Goal: Register for event/course

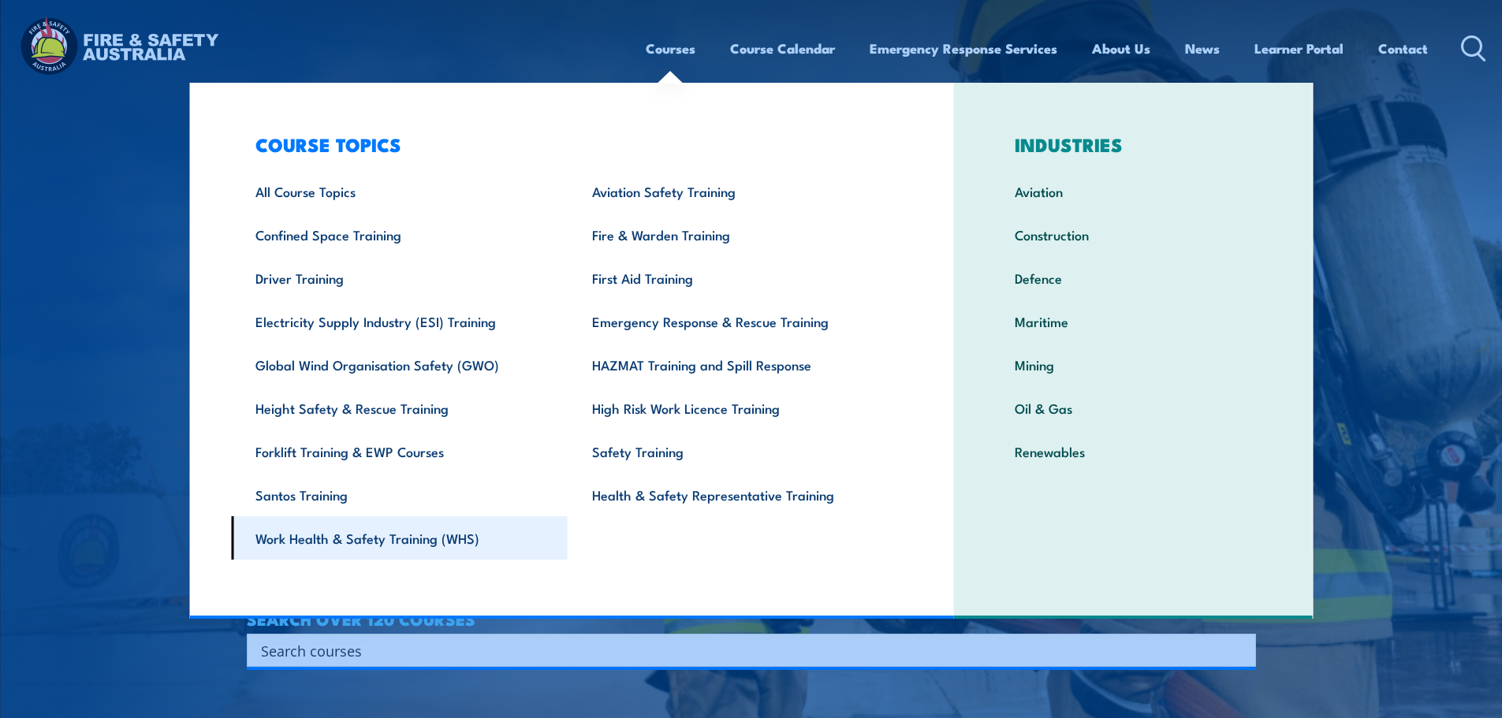
click at [437, 523] on link "Work Health & Safety Training (WHS)" at bounding box center [399, 537] width 337 height 43
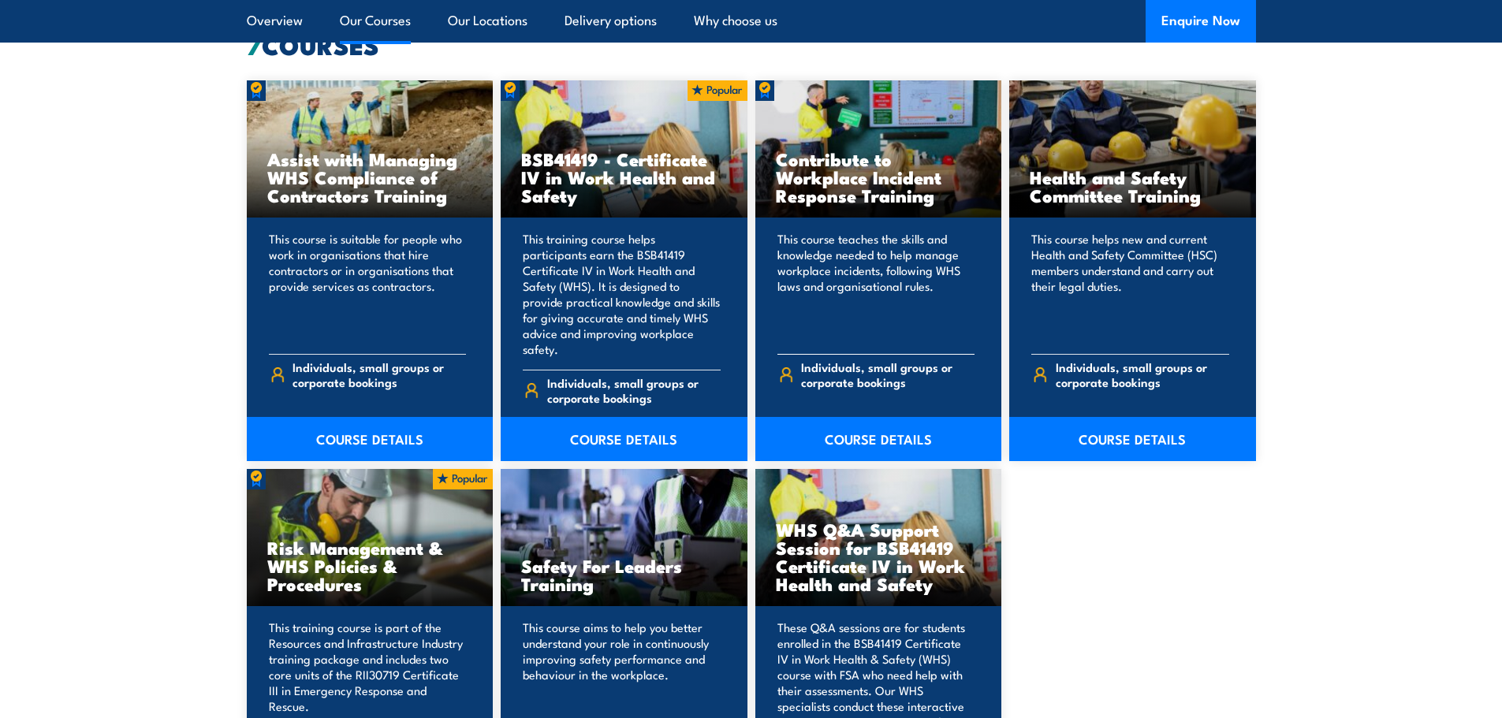
scroll to position [1261, 0]
click at [628, 421] on link "COURSE DETAILS" at bounding box center [624, 438] width 247 height 44
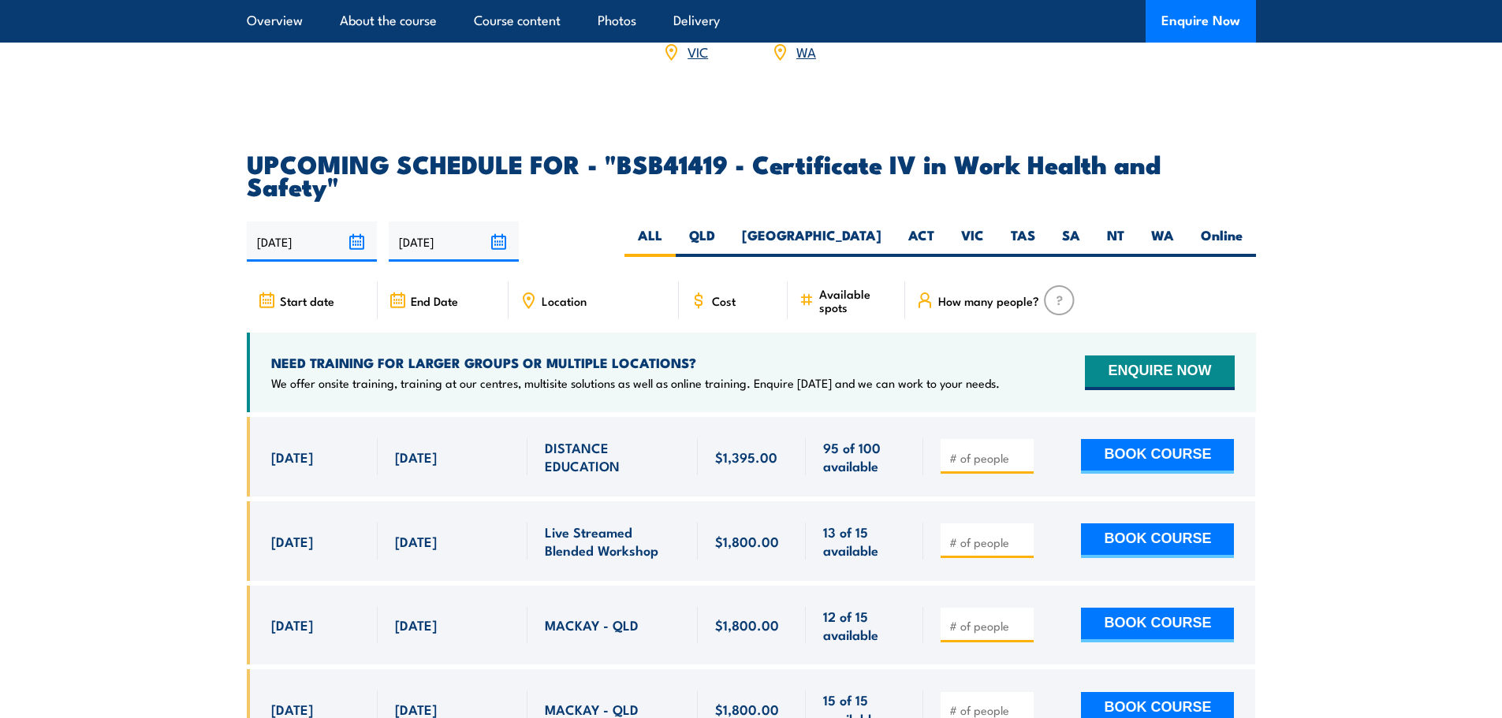
scroll to position [5124, 0]
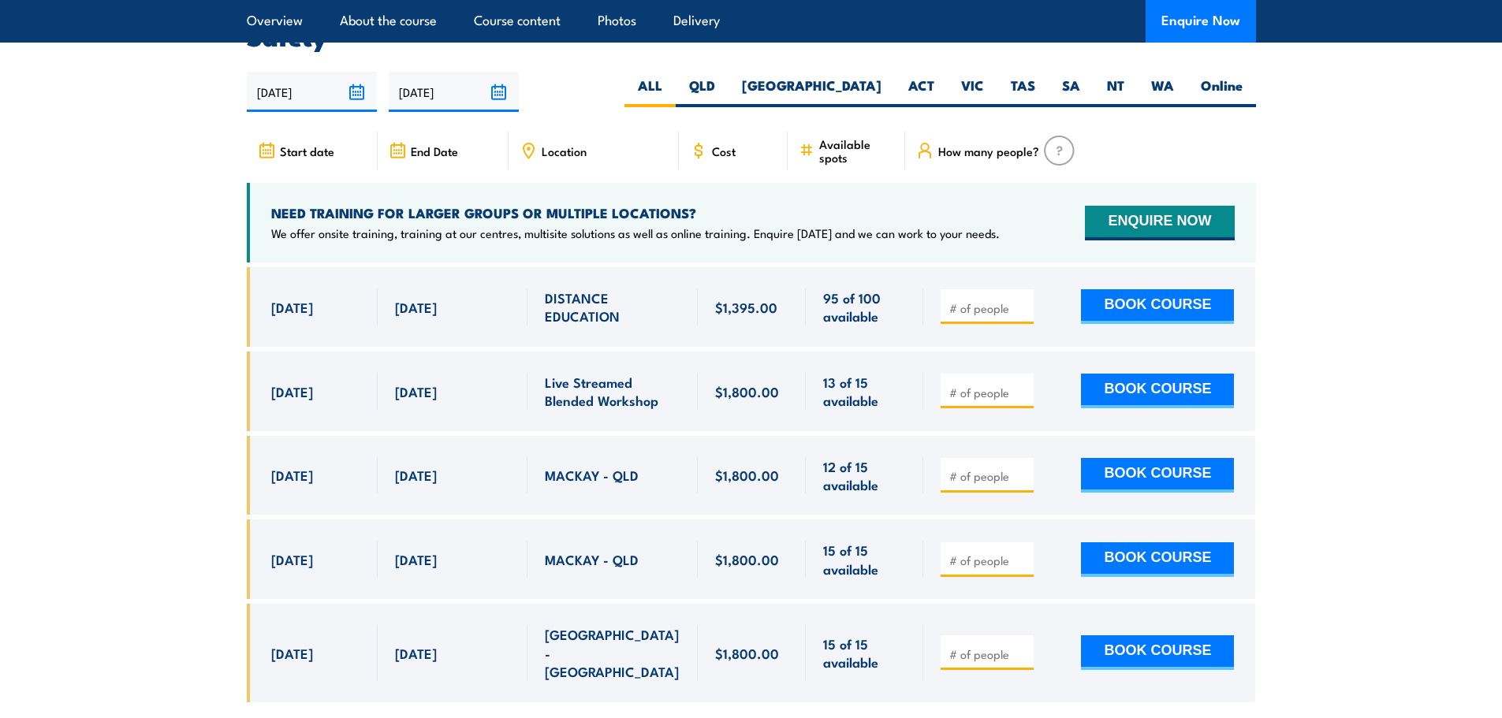
click at [1303, 199] on section "UPCOMING SCHEDULE FOR - "BSB41419 - Certificate IV in Work Health and Safety" 2…" at bounding box center [751, 363] width 1502 height 723
